Goal: Transaction & Acquisition: Purchase product/service

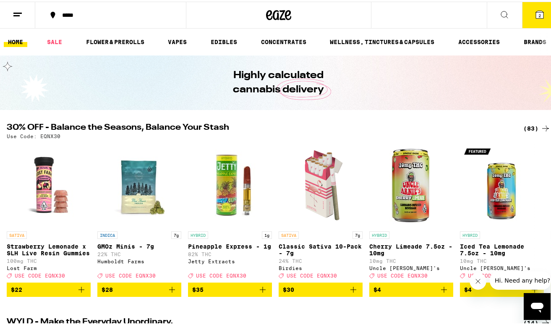
click at [502, 11] on icon at bounding box center [504, 13] width 10 height 10
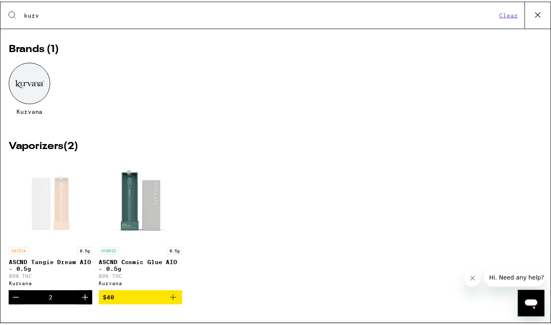
scroll to position [20, 0]
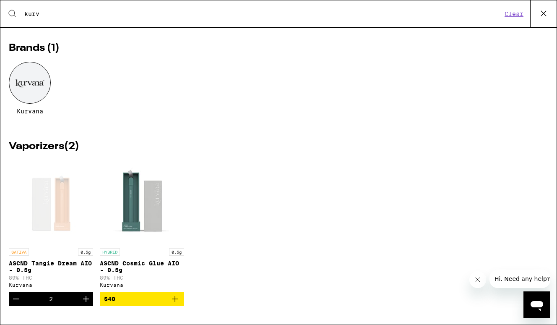
type input "kurv"
click at [29, 73] on div at bounding box center [30, 83] width 42 height 42
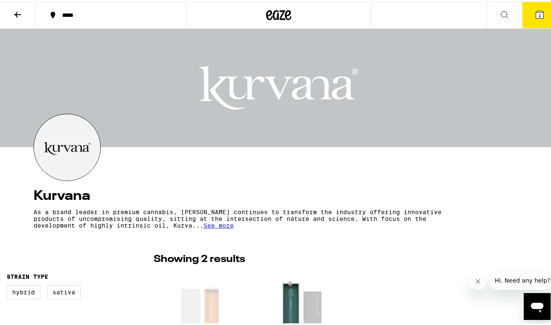
click at [499, 12] on icon at bounding box center [504, 13] width 10 height 10
